Goal: Complete application form

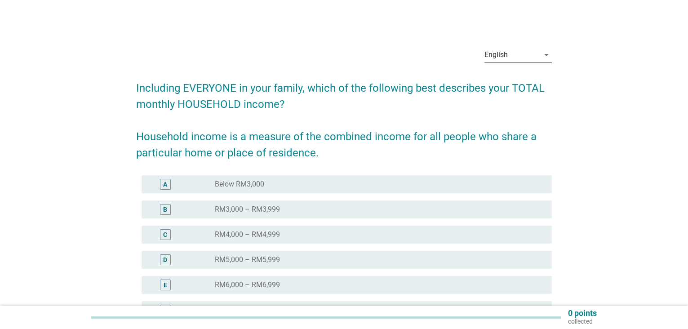
click at [540, 53] on div "arrow_drop_down" at bounding box center [545, 54] width 13 height 11
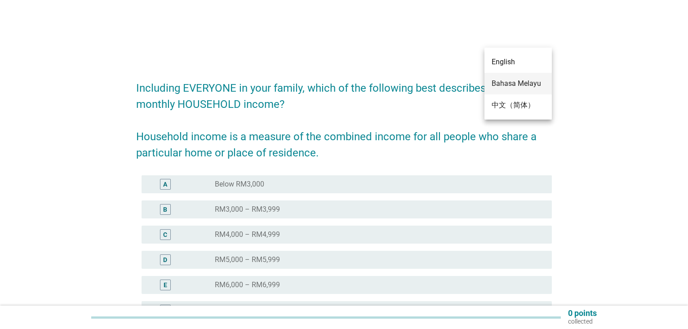
click at [522, 91] on div "Bahasa Melayu" at bounding box center [517, 84] width 53 height 22
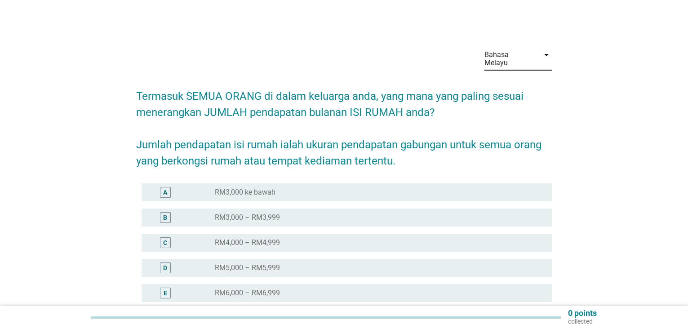
click at [306, 263] on div "radio_button_unchecked RM5,000 – RM5,999" at bounding box center [376, 267] width 322 height 9
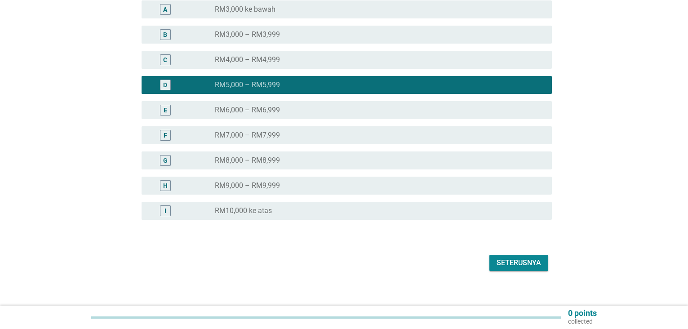
scroll to position [183, 0]
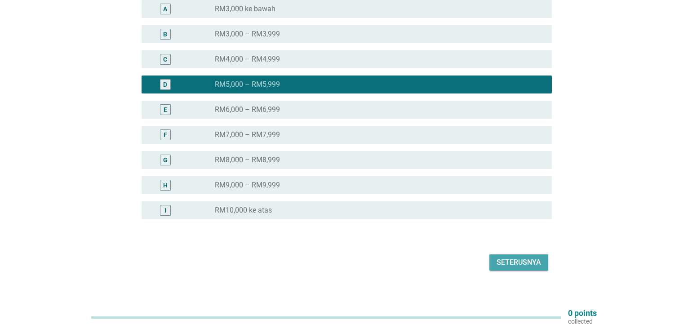
click at [490, 254] on button "Seterusnya" at bounding box center [518, 262] width 59 height 16
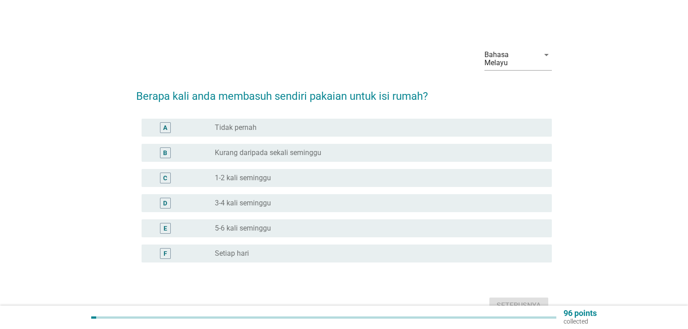
click at [270, 199] on label "3-4 kali seminggu" at bounding box center [243, 203] width 56 height 9
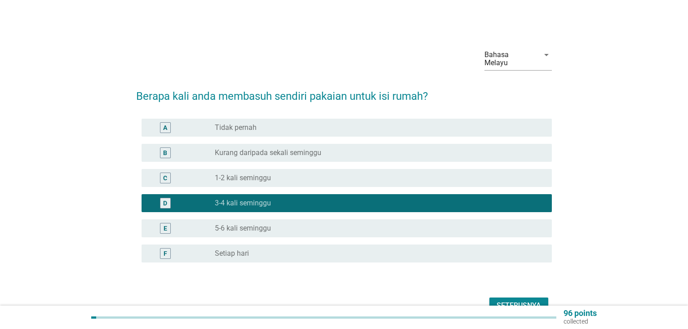
click at [529, 300] on div "Seterusnya" at bounding box center [518, 305] width 44 height 11
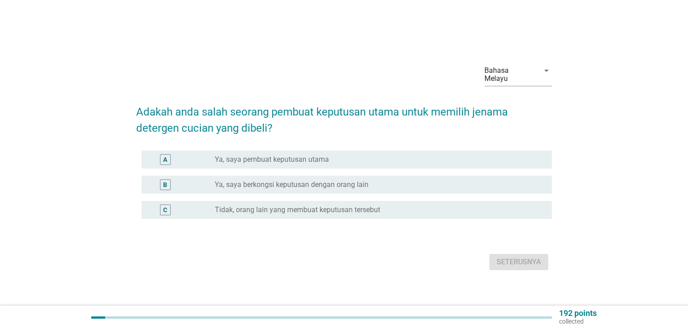
click at [287, 155] on label "Ya, saya pembuat keputusan utama" at bounding box center [272, 159] width 114 height 9
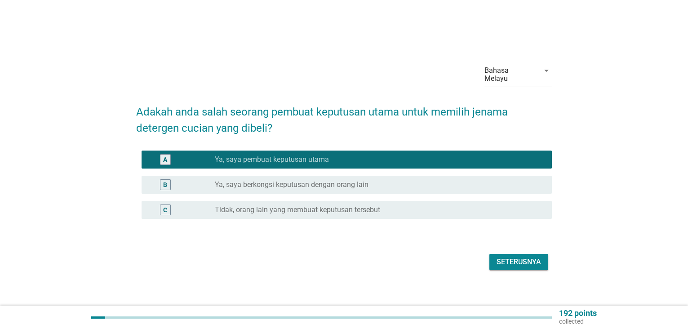
click at [503, 258] on div "Seterusnya" at bounding box center [518, 261] width 44 height 11
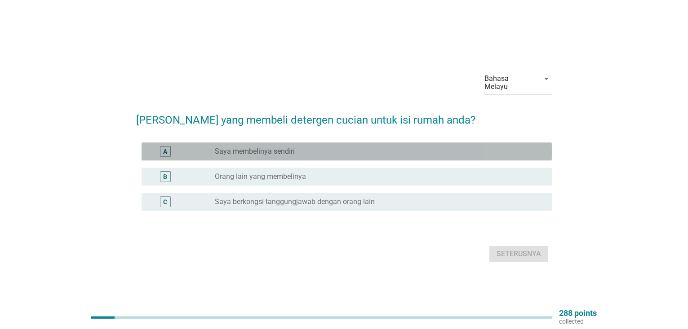
click at [319, 150] on div "radio_button_unchecked Saya membelinya sendiri" at bounding box center [376, 151] width 322 height 9
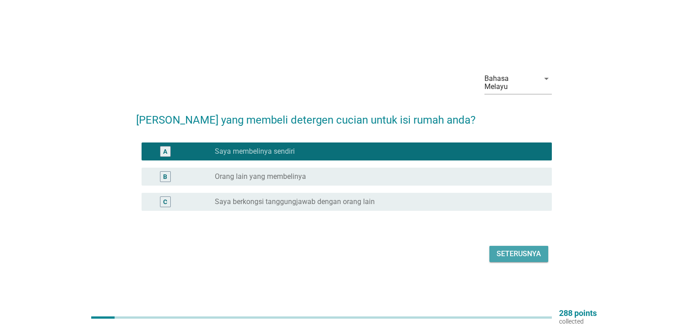
click at [509, 246] on button "Seterusnya" at bounding box center [518, 254] width 59 height 16
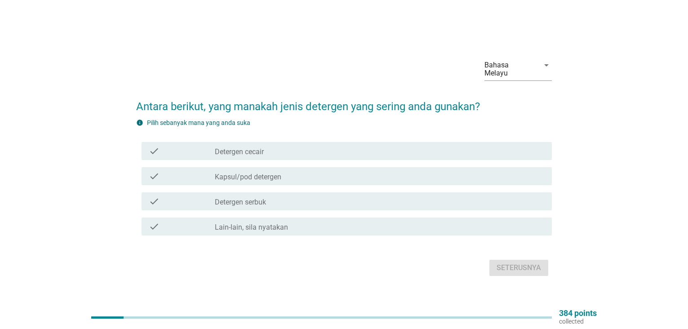
click at [271, 146] on div "check_box_outline_blank Detergen cecair" at bounding box center [380, 151] width 330 height 11
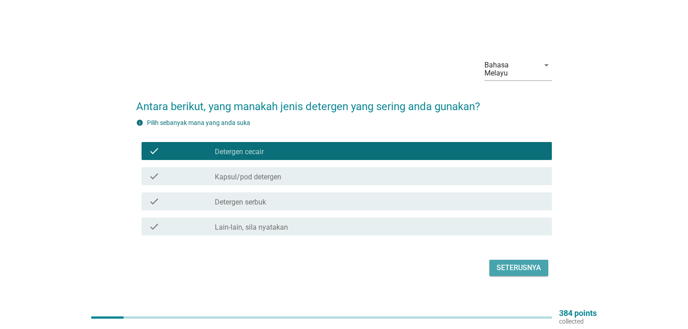
click at [517, 262] on div "Seterusnya" at bounding box center [518, 267] width 44 height 11
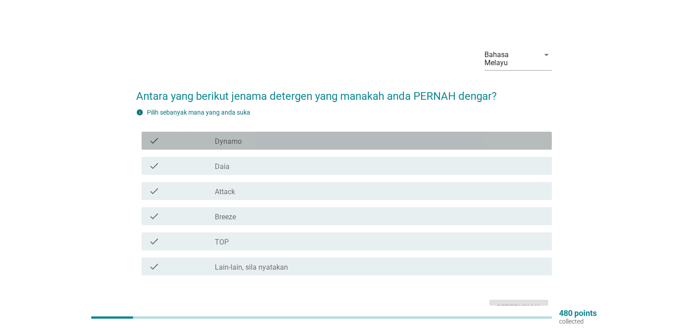
click at [301, 137] on div "check_box_outline_blank Dynamo" at bounding box center [380, 140] width 330 height 11
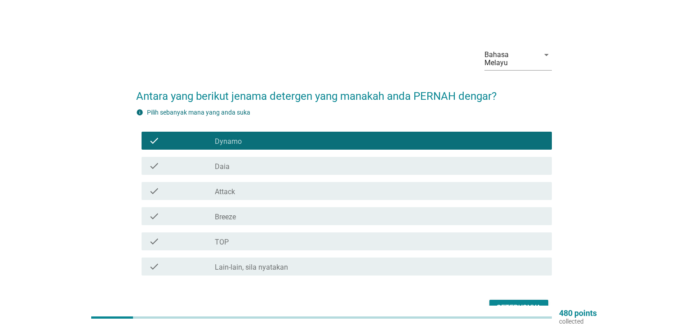
click at [298, 162] on div "check_box_outline_blank Daia" at bounding box center [380, 165] width 330 height 11
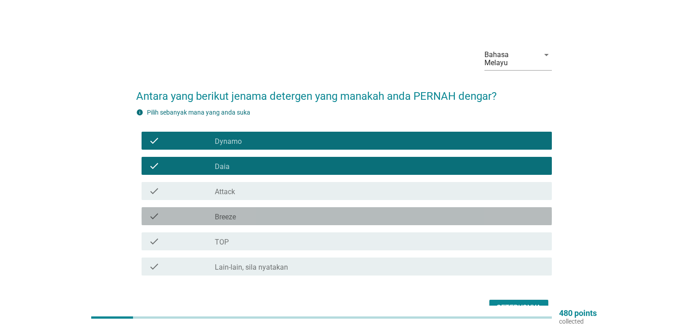
click at [293, 211] on div "check_box_outline_blank Breeze" at bounding box center [380, 216] width 330 height 11
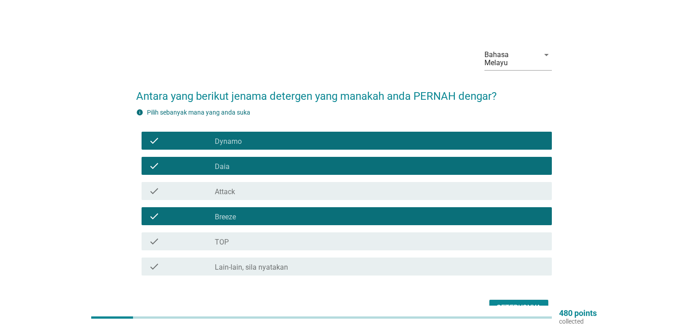
click at [294, 236] on div "check_box_outline_blank TOP" at bounding box center [380, 241] width 330 height 11
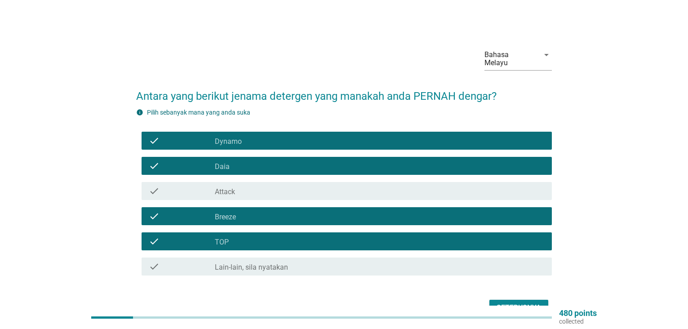
click at [524, 302] on div "Seterusnya" at bounding box center [518, 307] width 44 height 11
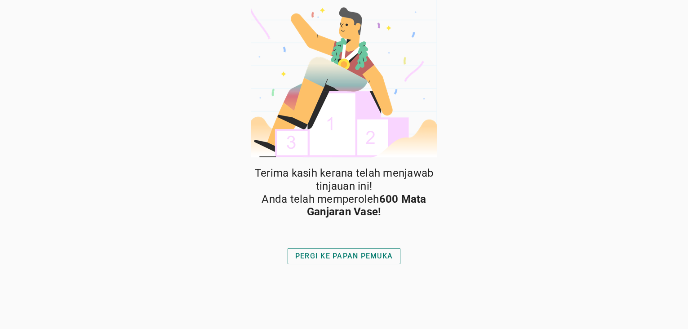
click at [368, 254] on div "PERGI KE PAPAN PEMUKA" at bounding box center [343, 256] width 97 height 11
